Goal: Information Seeking & Learning: Check status

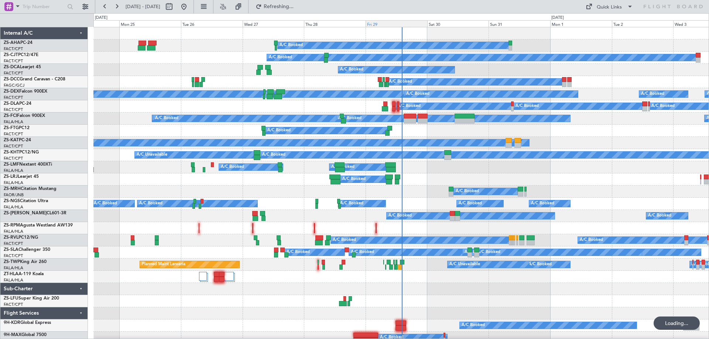
click at [377, 24] on div "Fri 29" at bounding box center [397, 23] width 62 height 7
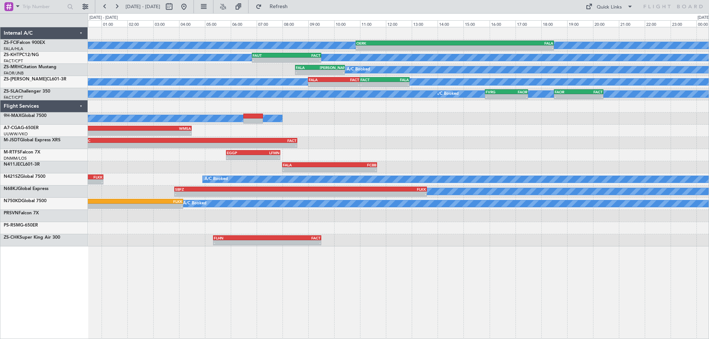
click at [421, 131] on div "- - FACT 17:00 Z WMSA 04:30 Z" at bounding box center [398, 131] width 621 height 12
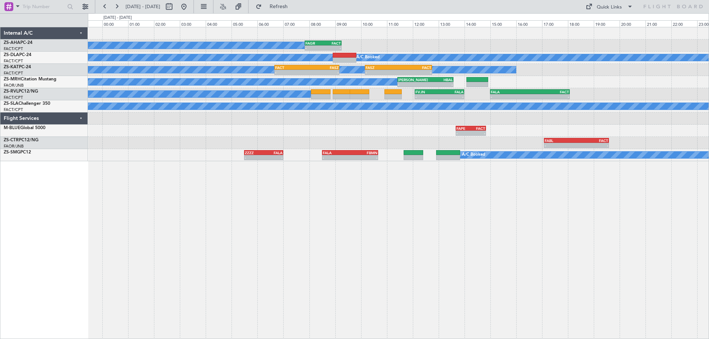
click at [455, 267] on div "A/C Booked - - FAGR 07:50 Z FACT 09:15 Z A/C Booked A/C Booked A/C Unavailable …" at bounding box center [398, 183] width 621 height 312
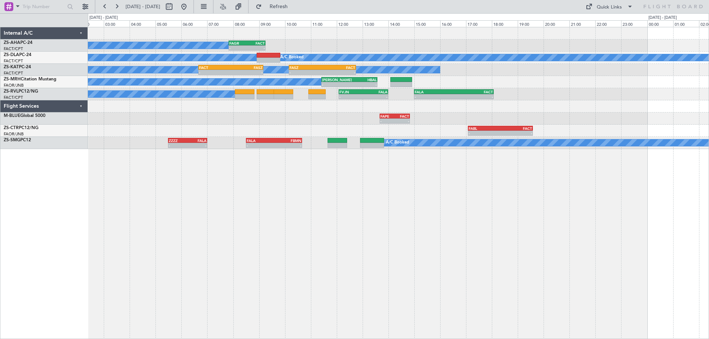
click at [561, 269] on div "A/C Booked - - FAGR 07:50 Z FACT 09:15 Z A/C Booked A/C Booked A/C Unavailable …" at bounding box center [398, 183] width 621 height 312
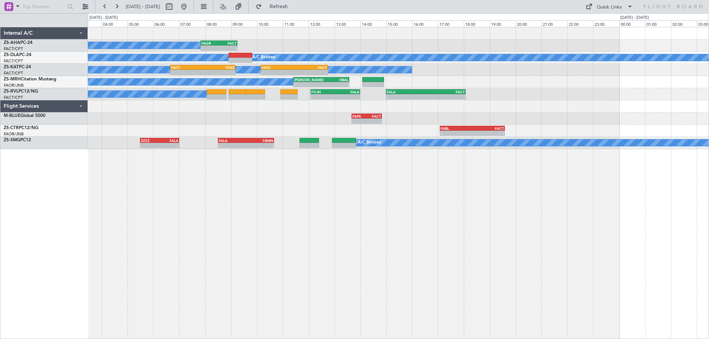
click at [151, 262] on div "A/C Booked - - FAGR 07:50 Z FACT 09:15 Z A/C Booked A/C Booked A/C Unavailable …" at bounding box center [398, 183] width 621 height 312
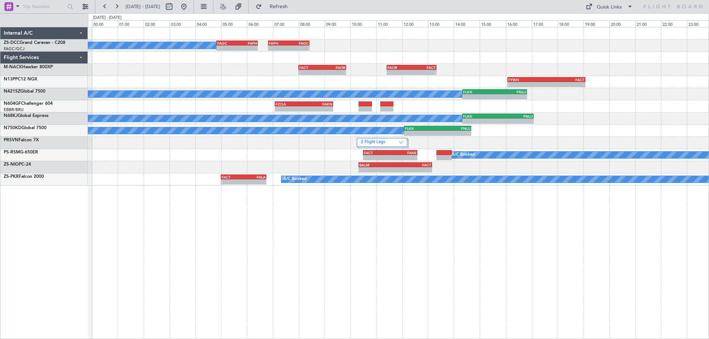
click at [432, 244] on div "A/C Booked - - FAGC 04:50 Z FAPH 06:25 Z - - FAPH 06:50 Z FAGC 08:25 Z - - FACT…" at bounding box center [398, 183] width 621 height 312
click at [218, 238] on div "A/C Booked - - FAGC 04:50 Z FAPH 06:25 Z - - FAPH 06:50 Z FAGC 08:25 Z - - FACT…" at bounding box center [398, 183] width 621 height 312
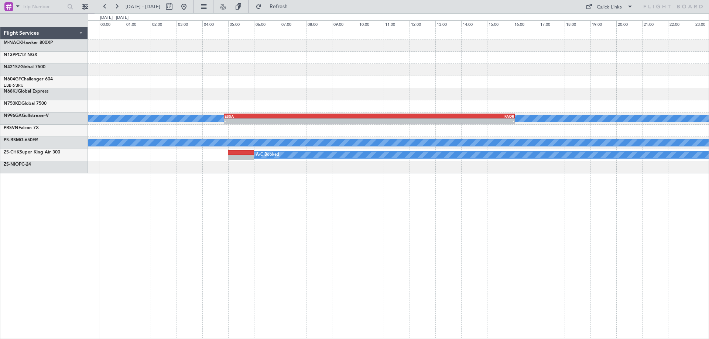
click at [306, 281] on div "FYWH 16:05 Z FACT 19:05 Z - - A/C Booked - - ESSA 04:50 Z FAOR 16:05 Z A/C Book…" at bounding box center [398, 183] width 621 height 312
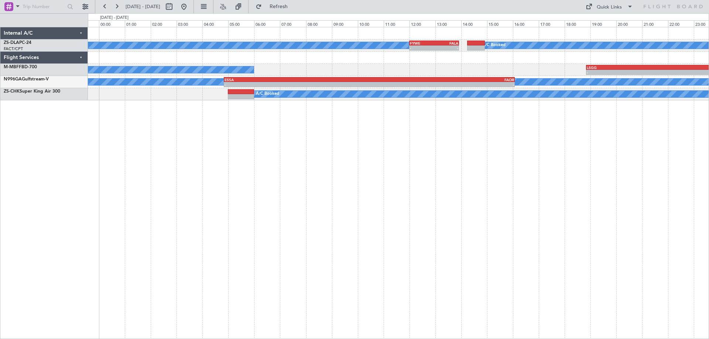
click at [447, 245] on div "A/C Booked A/C Booked - - FYWE 12:00 Z FALA 13:55 Z A/C Booked - - LSGG 18:50 Z…" at bounding box center [398, 183] width 621 height 312
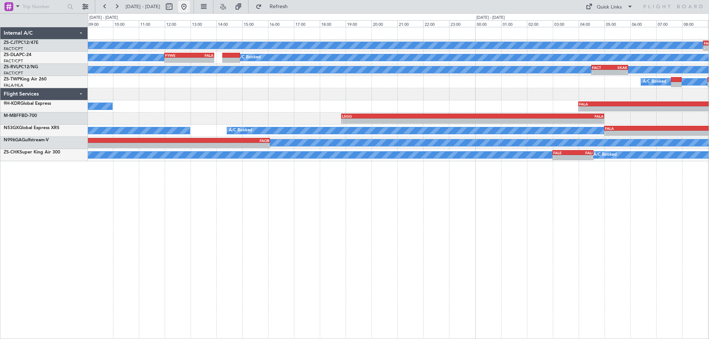
click at [190, 9] on button at bounding box center [184, 7] width 12 height 12
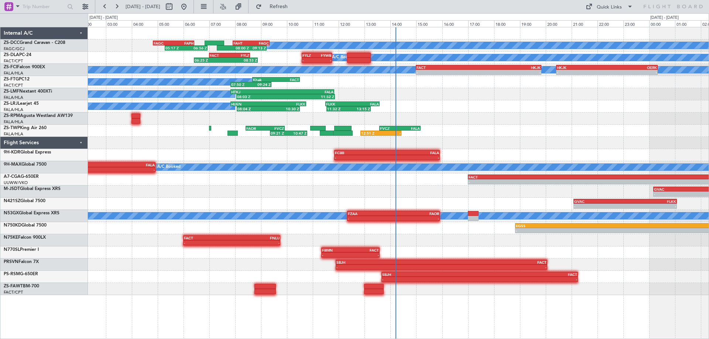
click at [602, 145] on div at bounding box center [398, 143] width 621 height 12
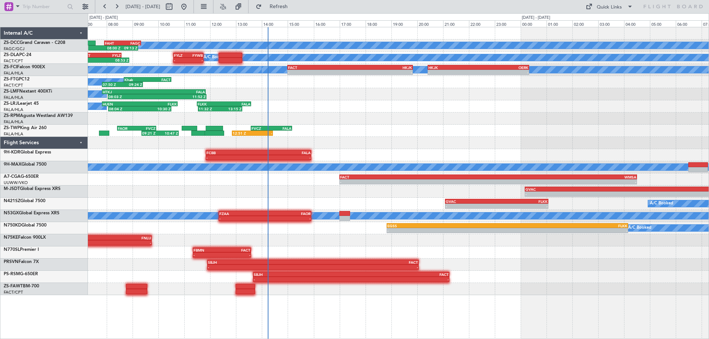
click at [503, 125] on div "A/C Booked FAHT 07:55 Z FAGC 09:20 Z 08:00 Z 09:13 Z 05:17 Z 06:56 Z FAGC 04:50…" at bounding box center [398, 161] width 621 height 268
click at [182, 133] on div "A/C Booked FAHT 07:55 Z FAGC 09:20 Z 08:00 Z 09:13 Z 05:17 Z 06:56 Z FAGC 04:50…" at bounding box center [398, 161] width 621 height 268
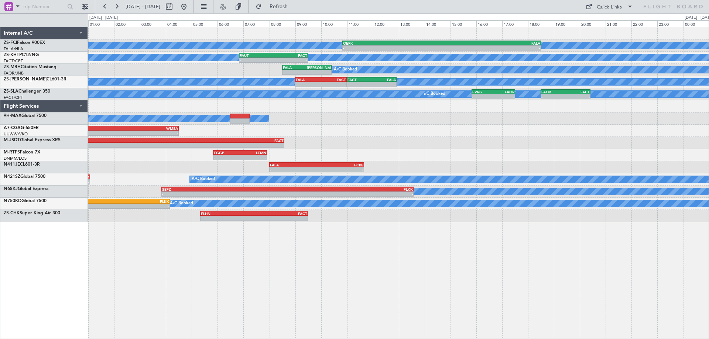
click at [570, 157] on div "- - EGGP 05:50 Z LFMN 07:55 Z" at bounding box center [398, 155] width 621 height 12
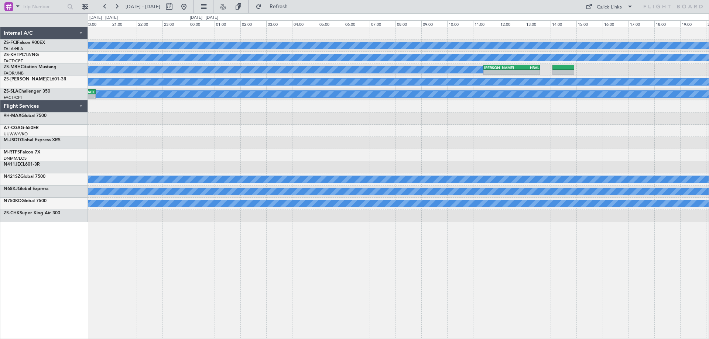
click at [0, 160] on div "A/C Booked A/C Booked OERK 10:50 Z FALA 18:30 Z - - A/C Unavailable A/C Booked …" at bounding box center [354, 176] width 709 height 326
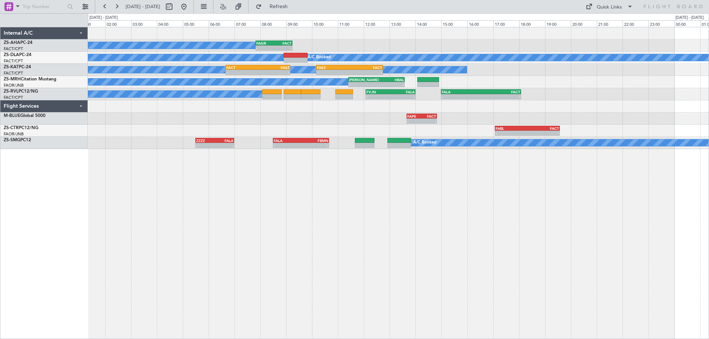
click at [546, 215] on div "A/C Booked - - FAGR 07:50 Z FACT 09:15 Z A/C Booked A/C Booked A/C Unavailable …" at bounding box center [398, 183] width 621 height 312
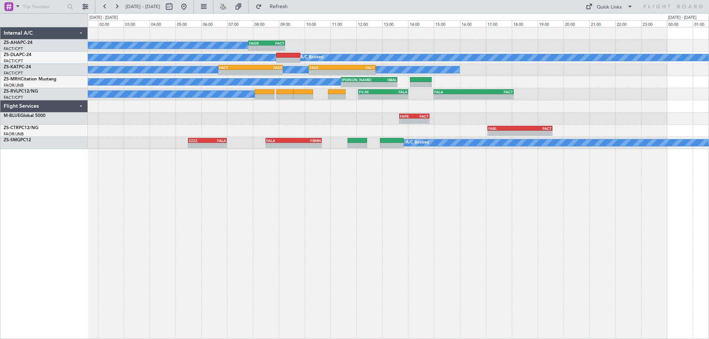
click at [630, 199] on div "A/C Booked - - FAGR 07:50 Z FACT 09:15 Z A/C Booked A/C Booked A/C Unavailable …" at bounding box center [398, 183] width 621 height 312
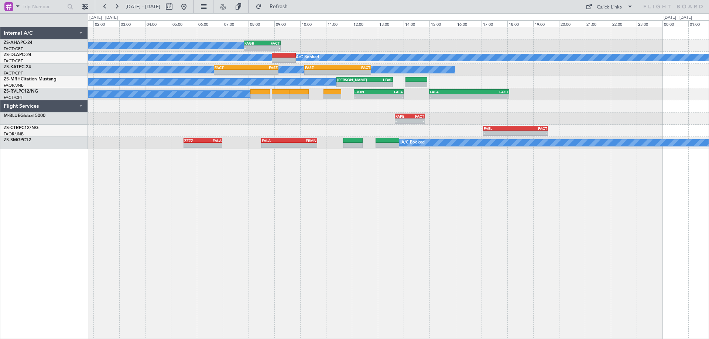
click at [591, 186] on div "A/C Booked - - FAGR 07:50 Z FACT 09:15 Z A/C Booked A/C Booked A/C Unavailable …" at bounding box center [398, 183] width 621 height 312
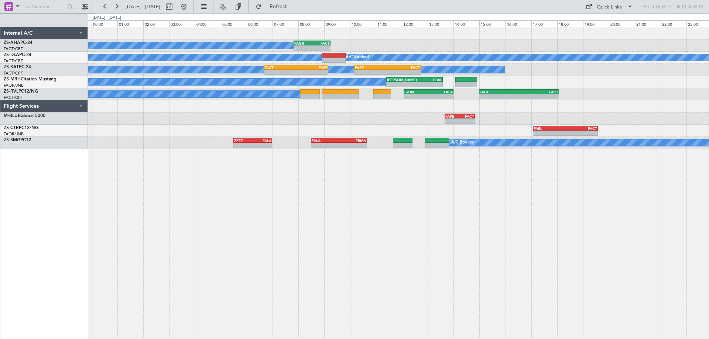
click at [230, 192] on div "A/C Booked - - FAGR 07:50 Z FACT 09:15 Z A/C Booked A/C Booked A/C Unavailable …" at bounding box center [398, 183] width 621 height 312
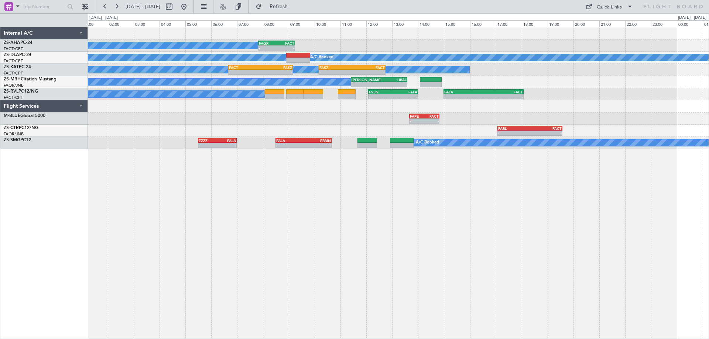
click at [435, 199] on div "A/C Booked - - FAGR 07:50 Z FACT 09:15 Z A/C Booked A/C Booked A/C Unavailable …" at bounding box center [398, 183] width 621 height 312
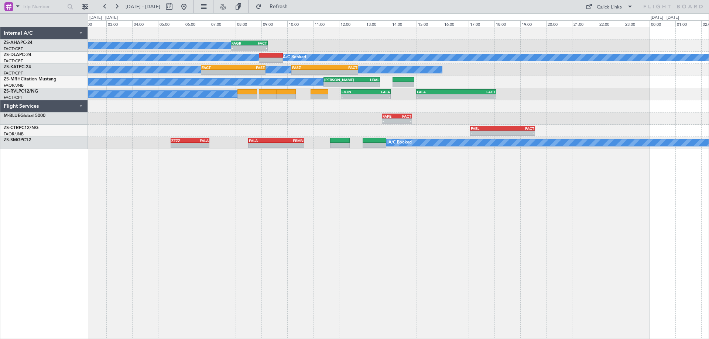
click at [425, 205] on div "A/C Booked - - FAGR 07:50 Z FACT 09:15 Z A/C Booked A/C Booked A/C Unavailable …" at bounding box center [398, 183] width 621 height 312
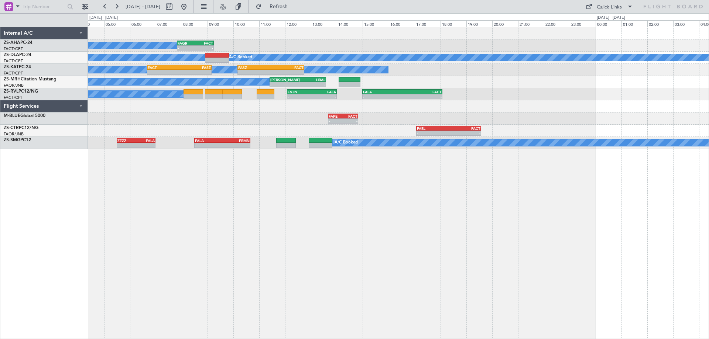
click at [475, 189] on div "A/C Booked - - FAGR 07:50 Z FACT 09:15 Z A/C Booked A/C Booked A/C Unavailable …" at bounding box center [398, 183] width 621 height 312
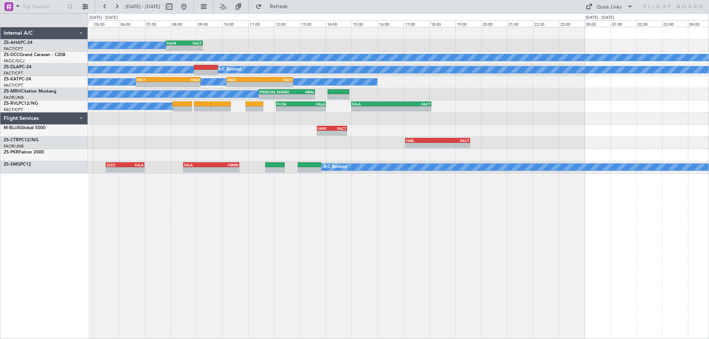
click at [447, 219] on div "A/C Booked - - FAGR 07:50 Z FACT 09:15 Z A/C Booked FAGC 04:50 Z FAPH 06:25 Z -…" at bounding box center [398, 183] width 621 height 312
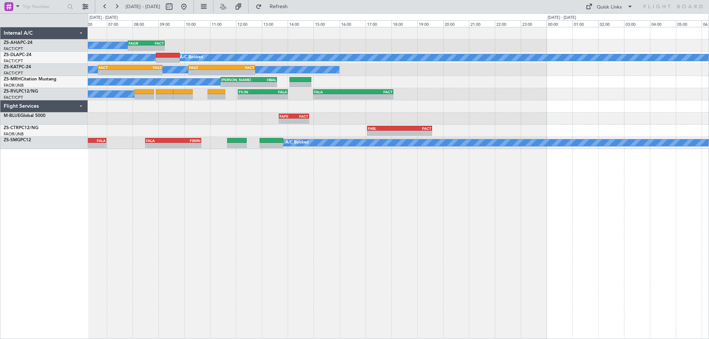
click at [403, 211] on div "A/C Booked - - FAGR 07:50 Z FACT 09:15 Z A/C Booked A/C Booked A/C Unavailable …" at bounding box center [398, 183] width 621 height 312
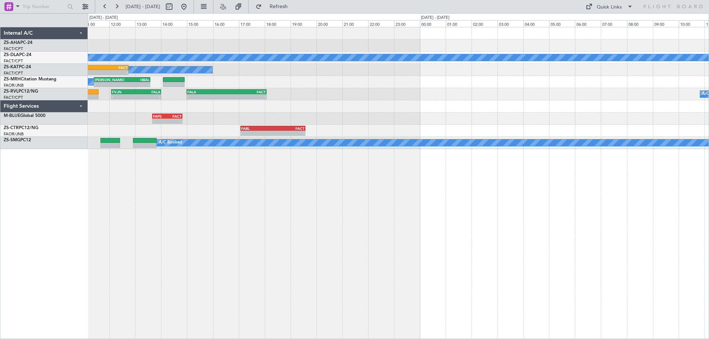
click at [426, 211] on div "- - FAGR 07:50 Z FACT 09:15 Z A/C Booked A/C Booked A/C Booked A/C Unavailable …" at bounding box center [398, 183] width 621 height 312
click at [355, 225] on div "- - FAGR 07:50 Z FACT 09:15 Z A/C Booked A/C Booked A/C Booked A/C Unavailable …" at bounding box center [398, 183] width 621 height 312
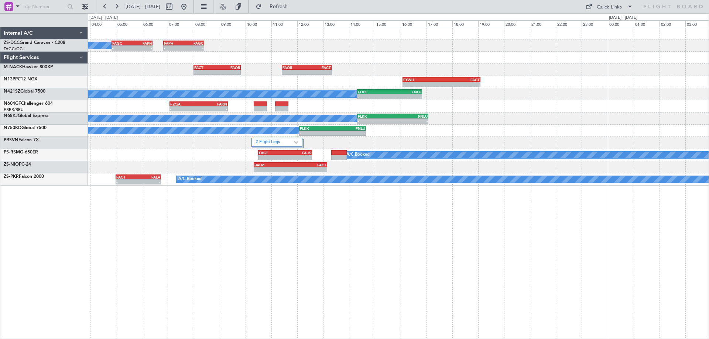
click at [290, 226] on div "A/C Booked - - FAGC 04:50 Z FAPH 06:25 Z - - FAPH 06:50 Z FAGC 08:25 Z - - FACT…" at bounding box center [398, 183] width 621 height 312
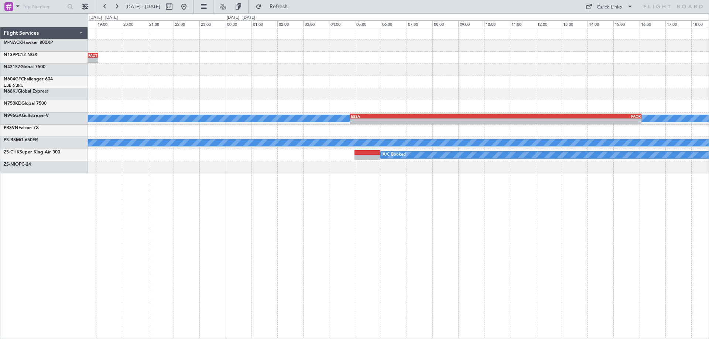
click at [300, 240] on div "- - FAOR 11:25 Z FACT 13:20 Z - - FYWH 16:05 Z FACT 19:05 Z - - FLKK 14:20 Z FN…" at bounding box center [398, 183] width 621 height 312
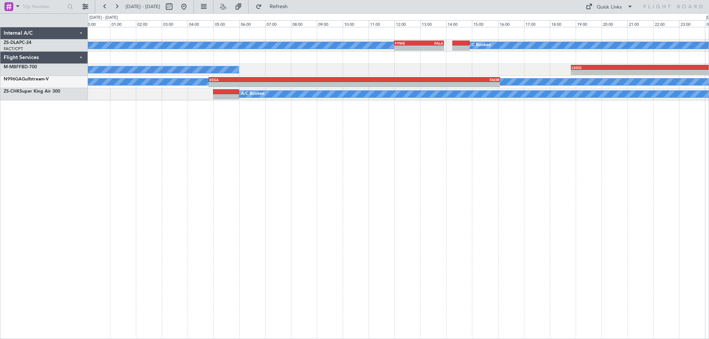
click at [518, 253] on div "A/C Booked A/C Booked - - FYWE 12:00 Z FALA 13:55 Z A/C Booked - - LSGG 18:50 Z…" at bounding box center [398, 183] width 621 height 312
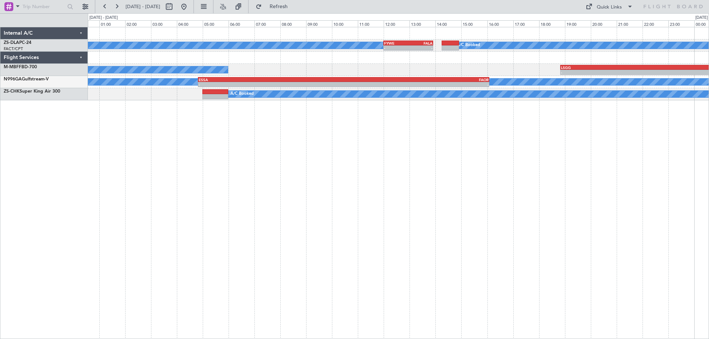
click at [574, 243] on div "A/C Booked A/C Booked - - FYWE 12:00 Z FALA 13:55 Z A/C Booked - - LSGG 18:50 Z…" at bounding box center [398, 183] width 621 height 312
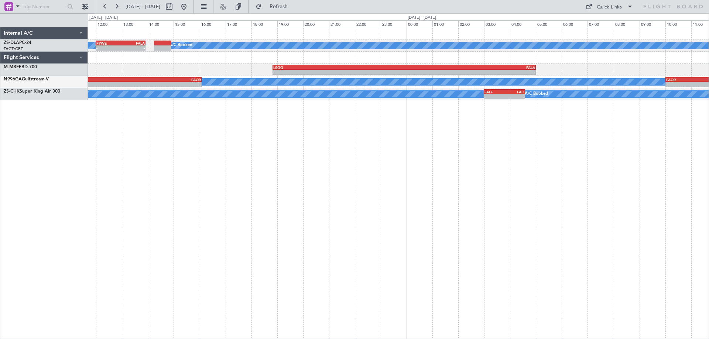
click at [227, 151] on div "A/C Booked A/C Booked - - FYWE 12:00 Z FALA 13:55 Z - - LSGG 18:50 Z FALA 05:00…" at bounding box center [398, 183] width 621 height 312
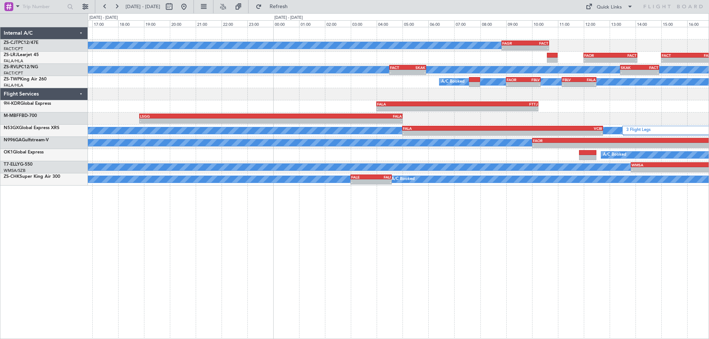
click at [493, 270] on div "A/C Booked - - FAGR 08:50 Z FACT 10:40 Z - - FAOR 12:00 Z FACT 14:05 Z - - FACT…" at bounding box center [398, 183] width 621 height 312
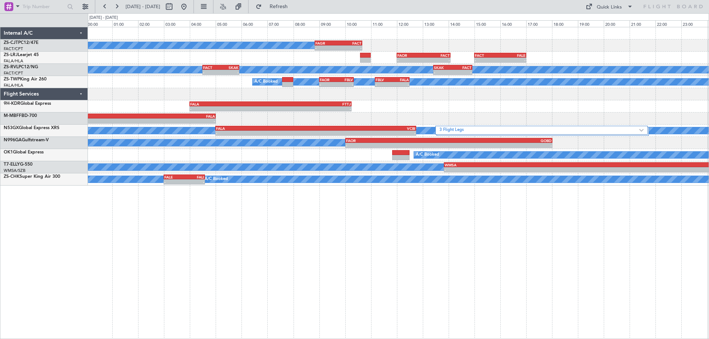
click at [553, 239] on div "A/C Booked - - FAGR 08:50 Z FACT 10:40 Z - - FAOR 12:00 Z FACT 14:05 Z - - FACT…" at bounding box center [398, 183] width 621 height 312
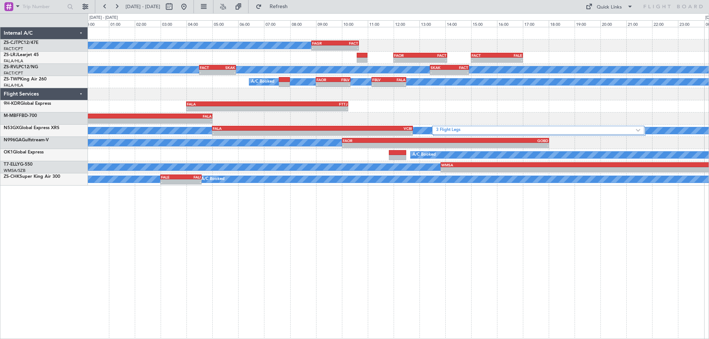
click at [203, 138] on div "A/C Booked - - FAGR 08:50 Z FACT 10:40 Z - - FAOR 12:00 Z FACT 14:05 Z - - FACT…" at bounding box center [398, 106] width 621 height 158
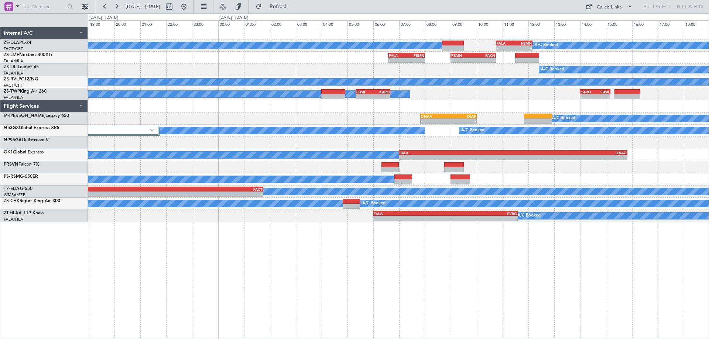
click at [509, 265] on div "A/C Booked A/C Booked - - FALA 10:45 Z FBMN 12:10 Z - - FALA 06:35 Z FBMN 08:00…" at bounding box center [398, 183] width 621 height 312
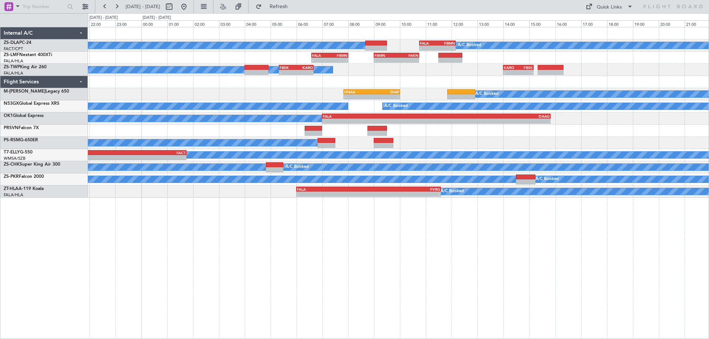
click at [590, 271] on div "A/C Booked A/C Booked - - FALA 10:45 Z FBMN 12:10 Z - - FALA 06:35 Z FBMN 08:00…" at bounding box center [398, 183] width 621 height 312
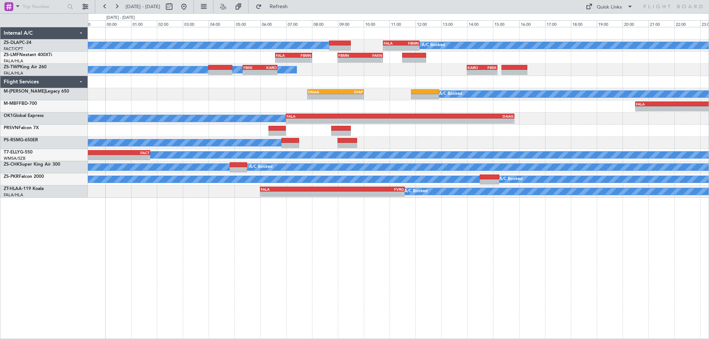
click at [555, 271] on div "A/C Booked A/C Booked - - FALA 10:45 Z FBMN 12:10 Z - - FALA 06:35 Z FBMN 08:00…" at bounding box center [398, 183] width 621 height 312
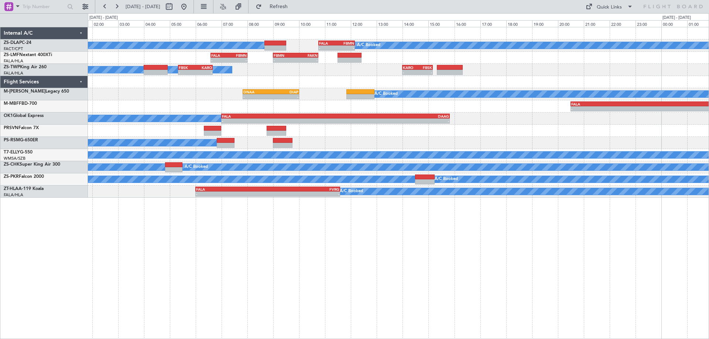
click at [537, 252] on div "A/C Booked A/C Booked - - FALA 10:45 Z FBMN 12:10 Z - - FALA 06:35 Z FBMN 08:00…" at bounding box center [398, 183] width 621 height 312
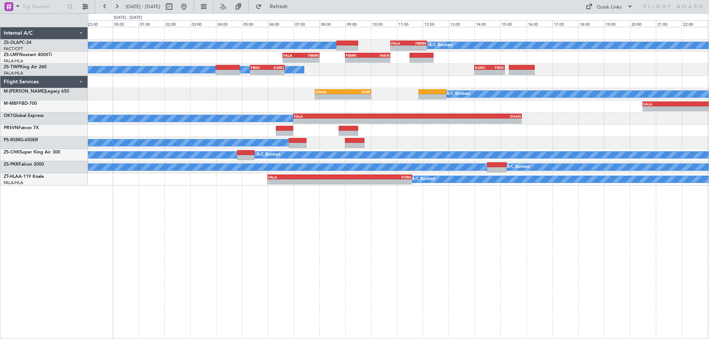
click at [504, 228] on div "A/C Booked A/C Booked - - FALA 10:45 Z FBMN 12:10 Z - - FALA 06:35 Z FBMN 08:00…" at bounding box center [398, 183] width 621 height 312
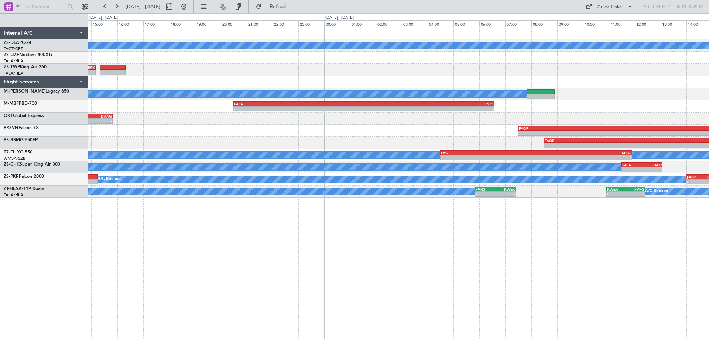
click at [222, 84] on div "A/C Booked FALA 10:45 Z FBMN 12:10 Z - - A/C Booked - - FBMN 09:00 Z FAKN 10:45…" at bounding box center [398, 112] width 621 height 171
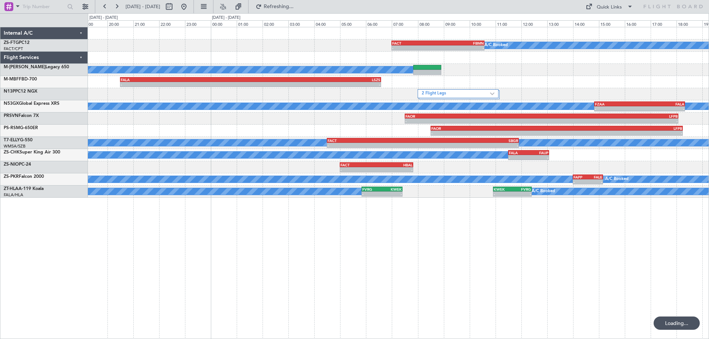
click at [596, 90] on div "2 Flight Legs" at bounding box center [398, 94] width 621 height 12
